Goal: Task Accomplishment & Management: Use online tool/utility

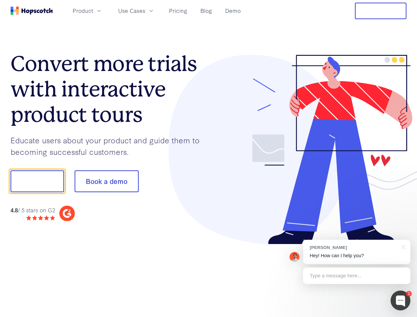
click at [209, 159] on div at bounding box center [308, 150] width 198 height 190
click at [93, 11] on span "Product" at bounding box center [83, 11] width 20 height 8
click at [145, 11] on span "Use Cases" at bounding box center [131, 11] width 27 height 8
click at [381, 11] on button "Free Trial" at bounding box center [381, 11] width 52 height 17
click at [37, 181] on button "Show me!" at bounding box center [38, 182] width 54 height 22
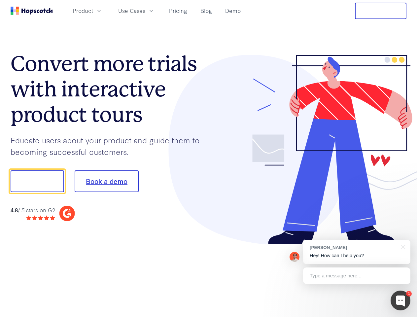
click at [106, 181] on button "Book a demo" at bounding box center [107, 182] width 64 height 22
click at [401, 301] on div at bounding box center [401, 301] width 20 height 20
click at [357, 252] on div "[PERSON_NAME] Hey! How can I help you?" at bounding box center [356, 252] width 107 height 24
click at [402, 247] on div at bounding box center [349, 180] width 124 height 220
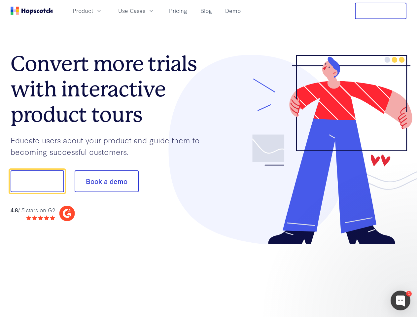
click at [357, 276] on div at bounding box center [349, 225] width 124 height 132
